Goal: Find specific page/section: Find specific page/section

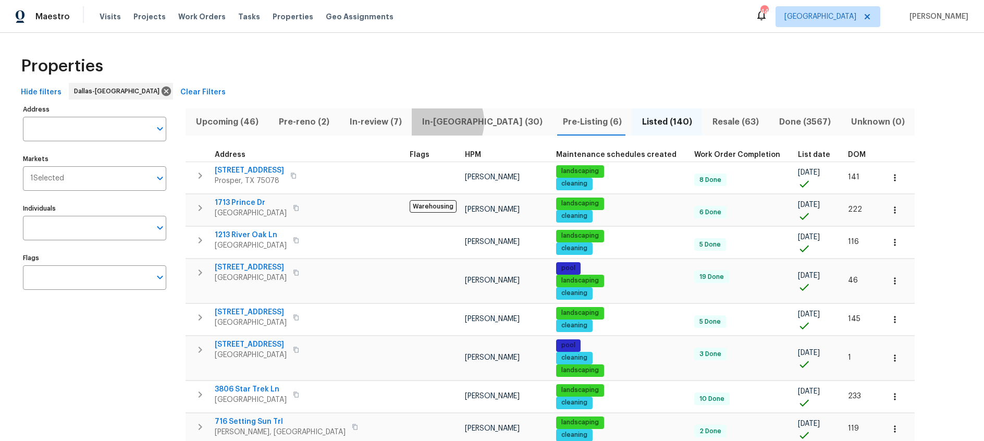
click at [431, 121] on span "In-reno (30)" at bounding box center [482, 122] width 128 height 15
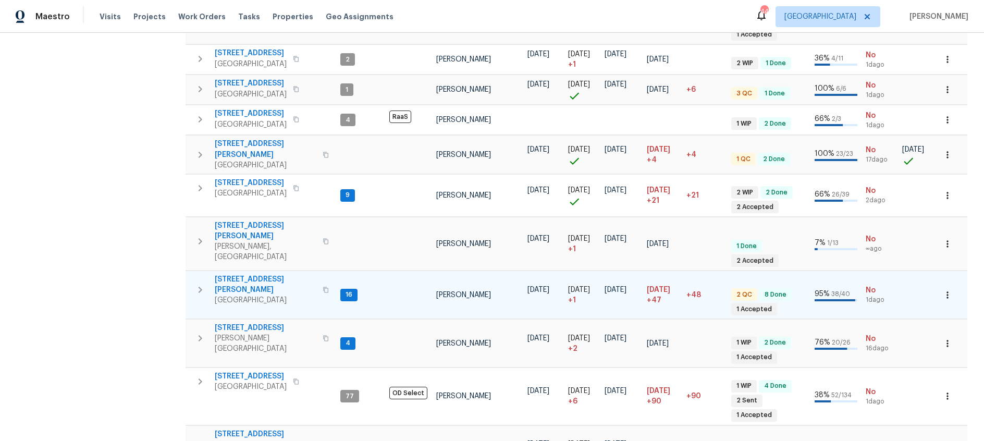
scroll to position [893, 0]
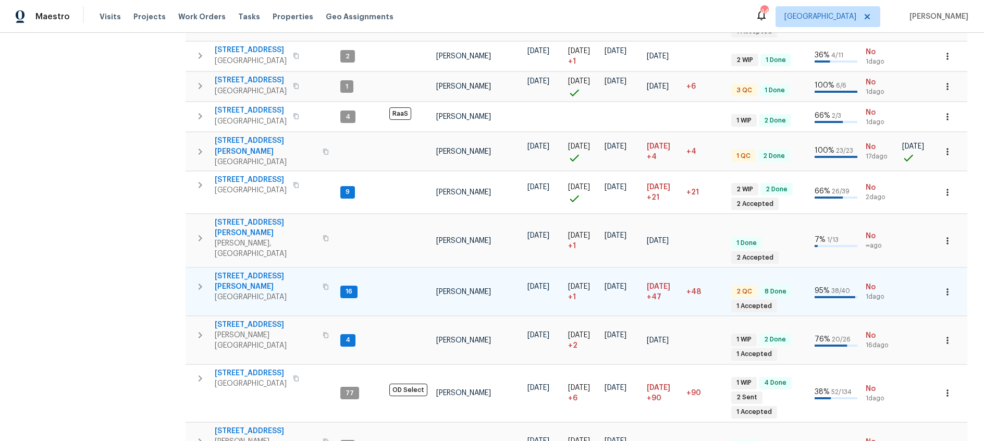
click at [249, 271] on span "6720 Craig St" at bounding box center [266, 281] width 102 height 21
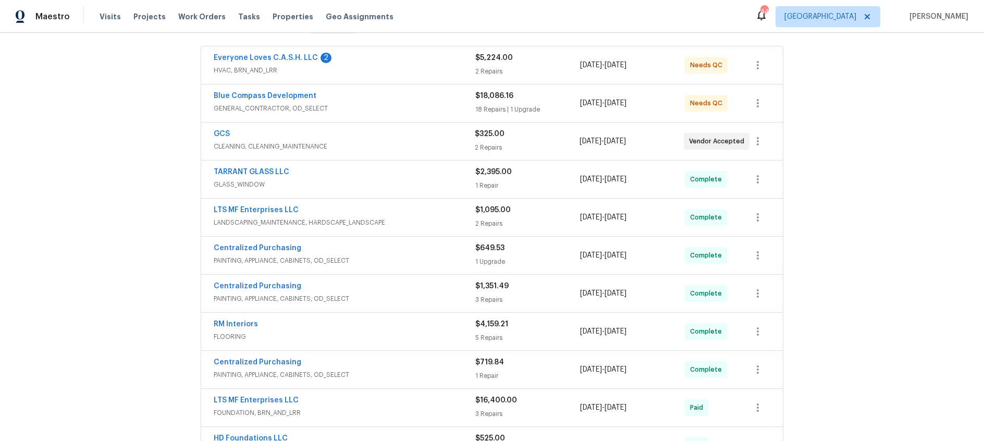
scroll to position [119, 0]
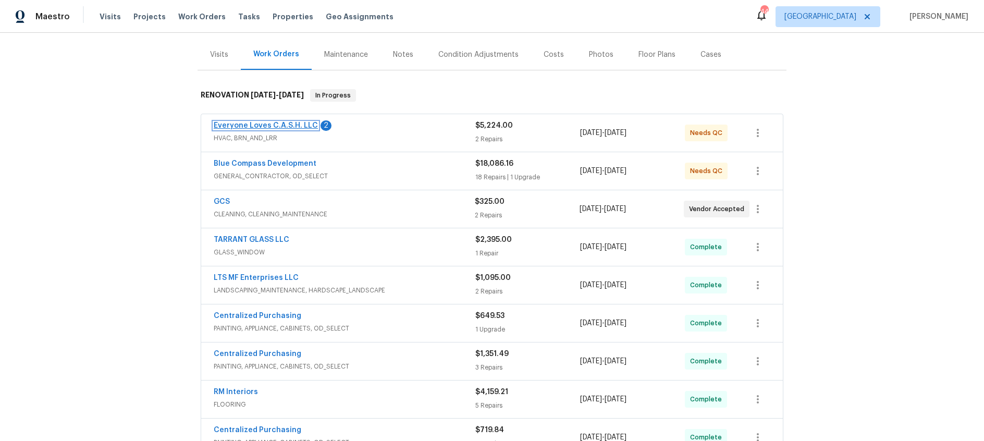
click at [260, 123] on link "Everyone Loves C.A.S.H. LLC" at bounding box center [266, 125] width 104 height 7
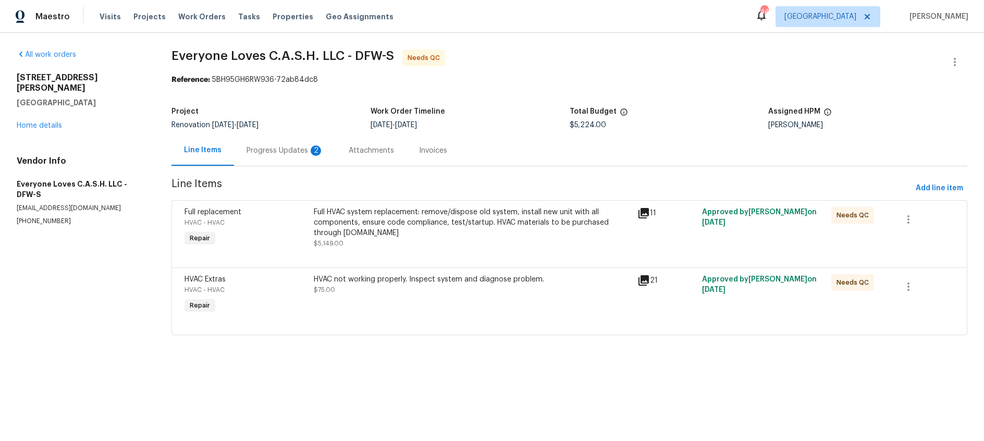
click at [645, 214] on icon at bounding box center [643, 213] width 13 height 13
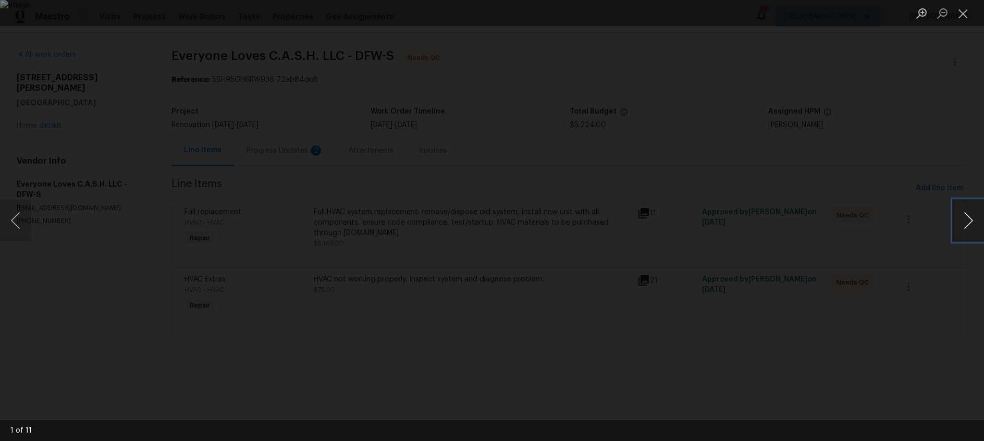
click at [970, 223] on button "Next image" at bounding box center [968, 221] width 31 height 42
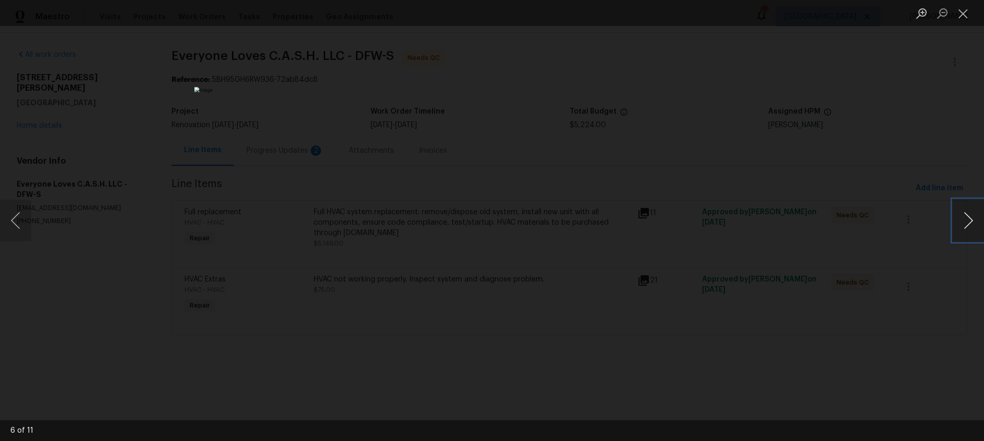
click at [970, 223] on button "Next image" at bounding box center [968, 221] width 31 height 42
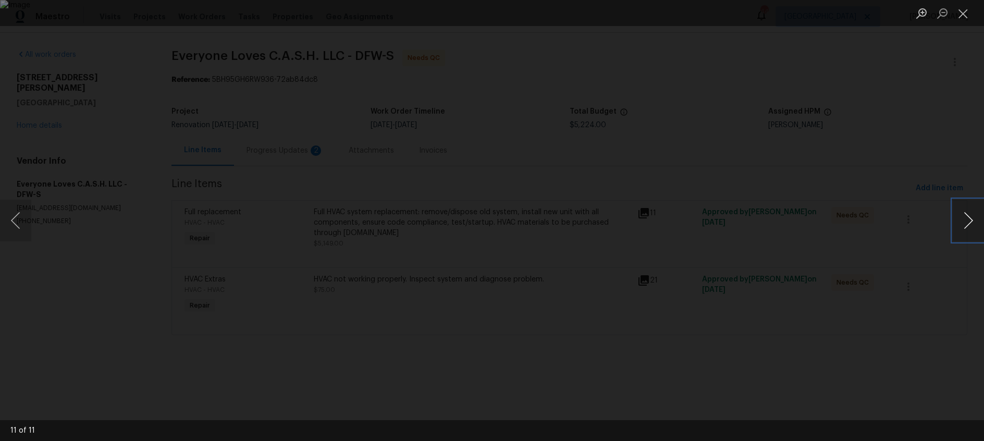
click at [970, 223] on button "Next image" at bounding box center [968, 221] width 31 height 42
click at [963, 13] on button "Close lightbox" at bounding box center [963, 13] width 21 height 18
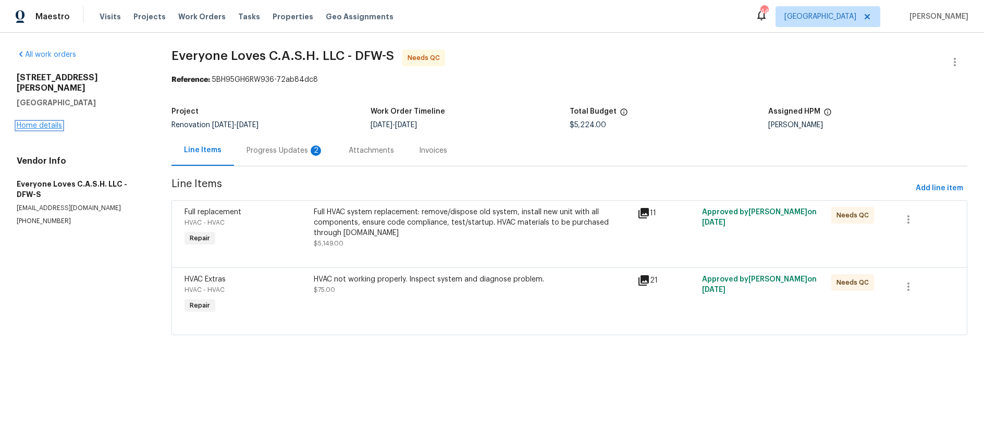
click at [33, 122] on link "Home details" at bounding box center [39, 125] width 45 height 7
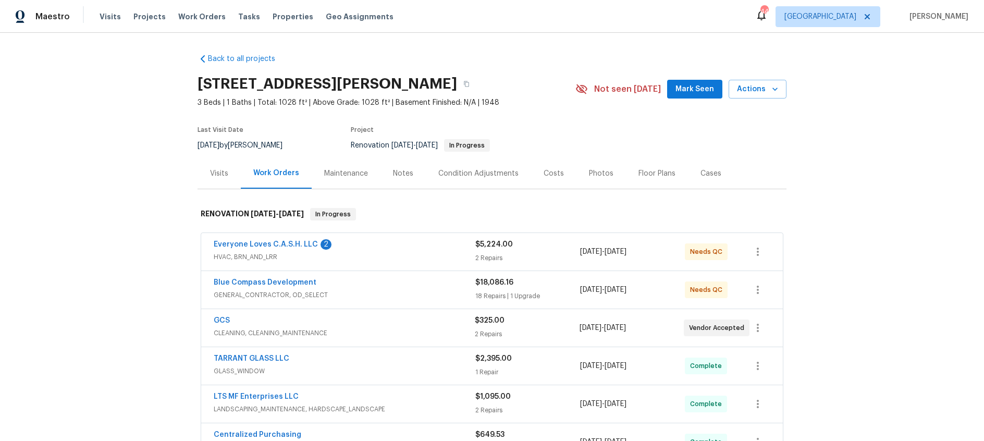
click at [549, 174] on div "Costs" at bounding box center [553, 173] width 20 height 10
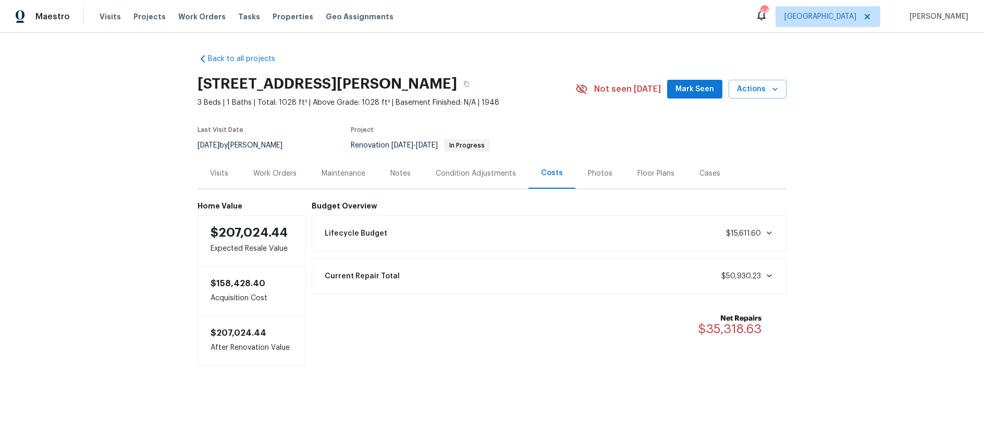
click at [271, 172] on div "Work Orders" at bounding box center [274, 173] width 43 height 10
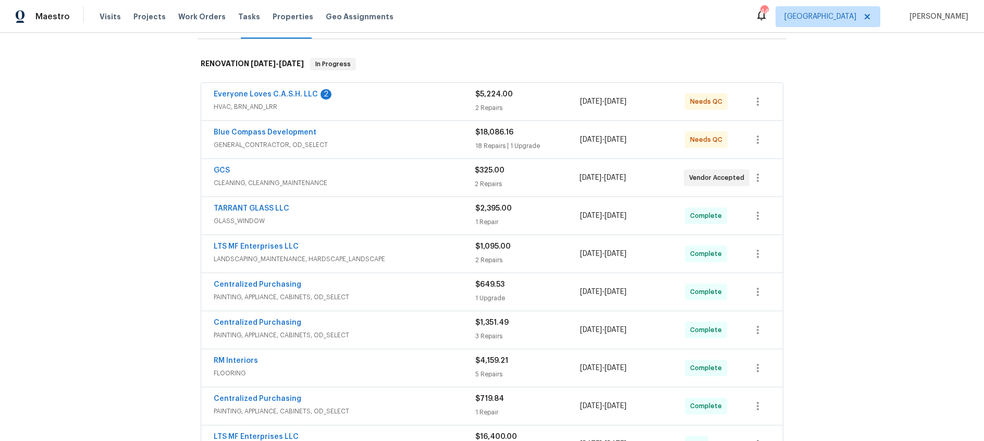
scroll to position [145, 0]
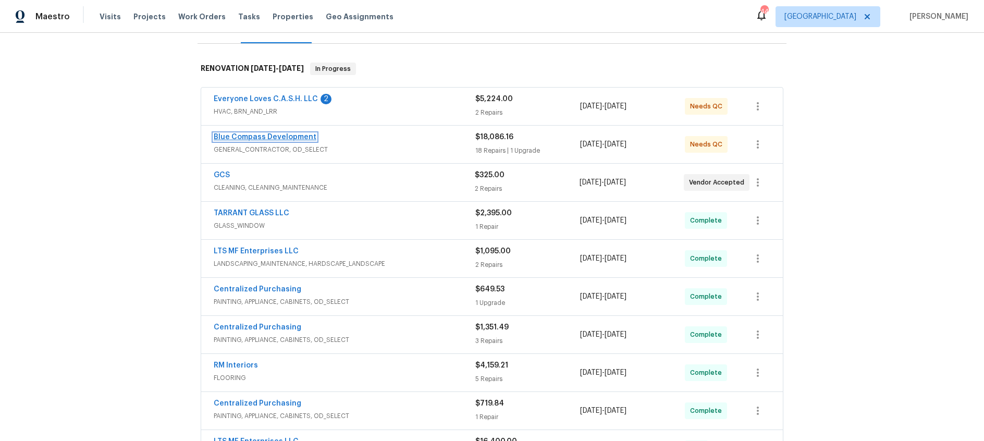
click at [267, 139] on link "Blue Compass Development" at bounding box center [265, 136] width 103 height 7
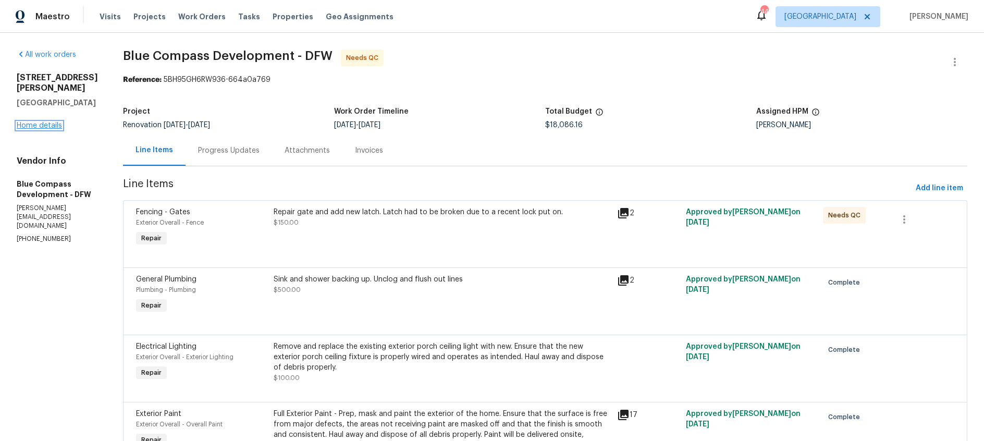
click at [45, 122] on link "Home details" at bounding box center [39, 125] width 45 height 7
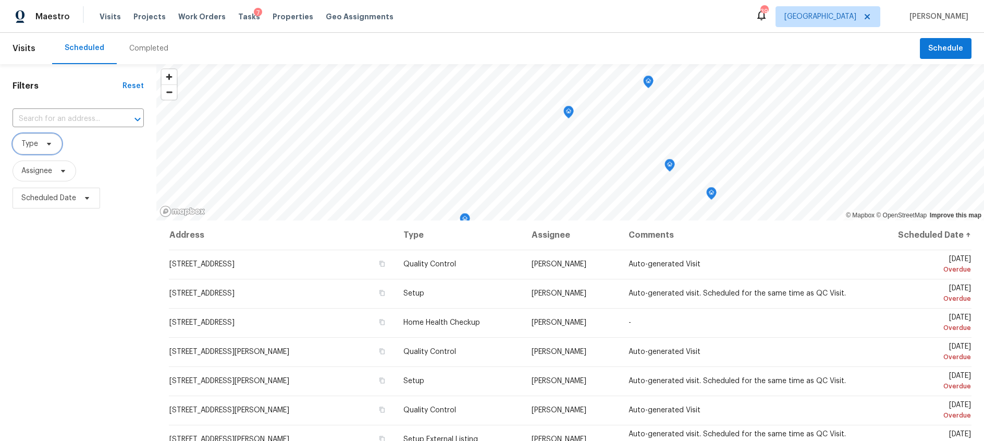
click at [55, 145] on span "Type" at bounding box center [38, 143] width 50 height 21
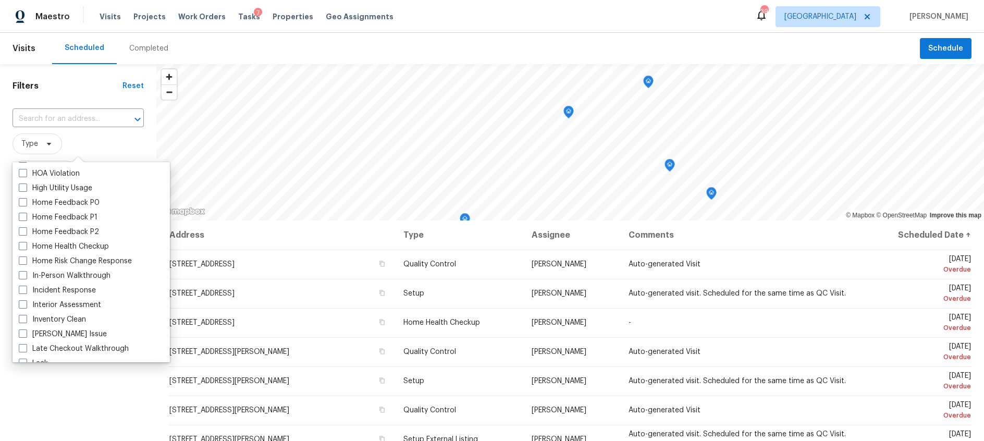
scroll to position [316, 0]
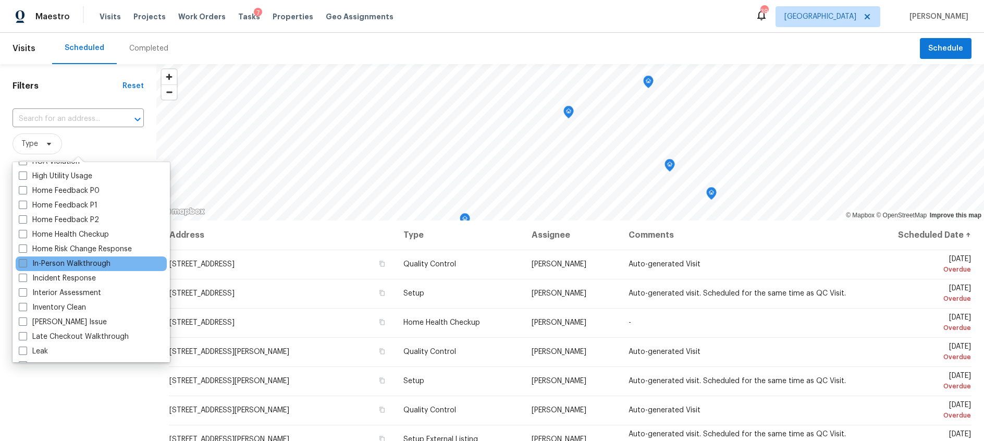
click at [20, 263] on span at bounding box center [23, 263] width 8 height 8
click at [20, 263] on input "In-Person Walkthrough" at bounding box center [22, 261] width 7 height 7
checkbox input "true"
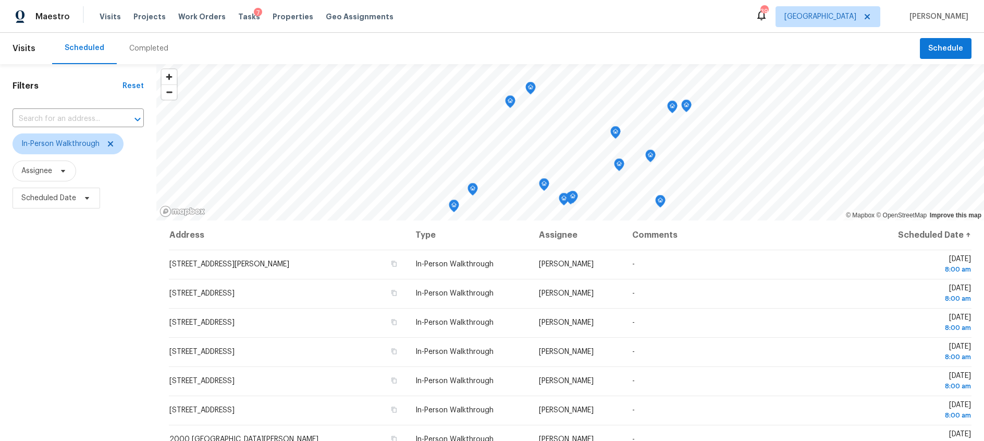
click at [58, 389] on div "Filters Reset ​ In-Person Walkthrough Assignee Scheduled Date" at bounding box center [78, 318] width 156 height 509
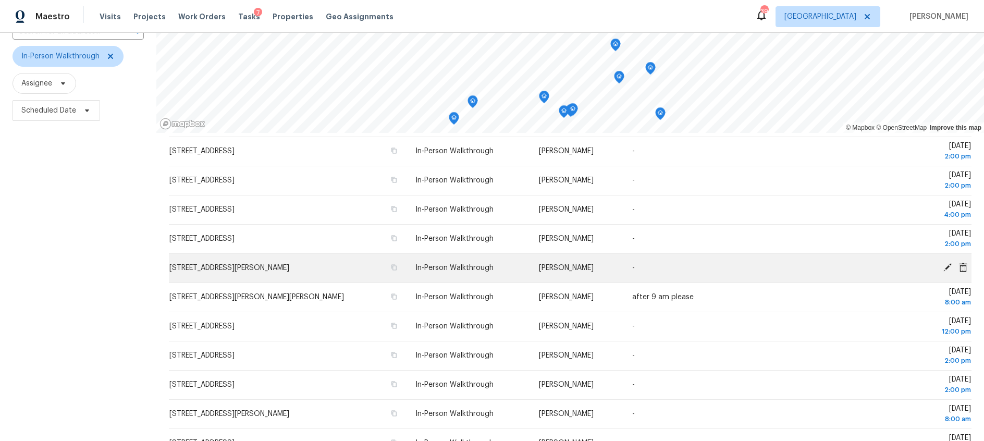
scroll to position [132, 0]
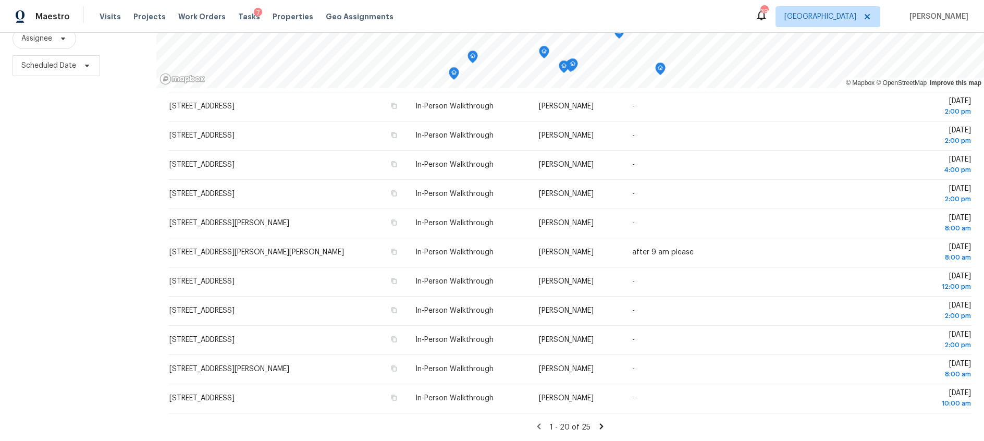
click at [597, 427] on icon at bounding box center [601, 426] width 9 height 9
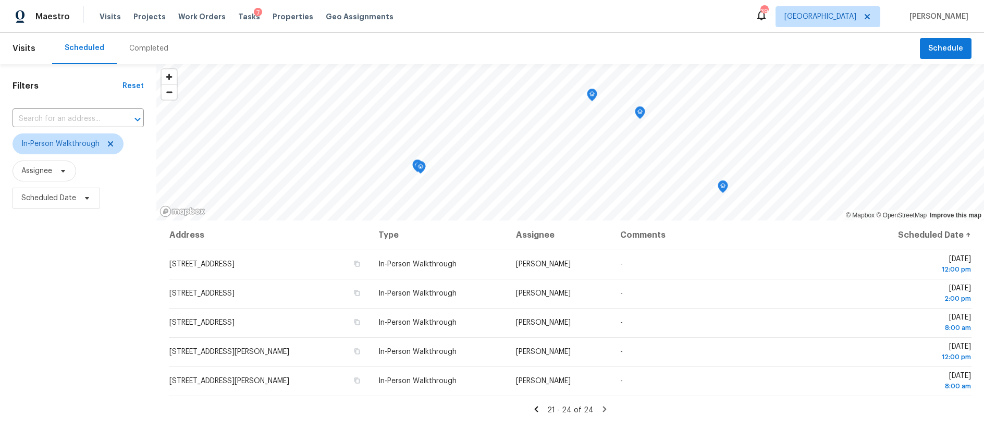
scroll to position [0, 0]
click at [539, 409] on icon at bounding box center [536, 408] width 9 height 9
